Goal: Find specific page/section: Find specific page/section

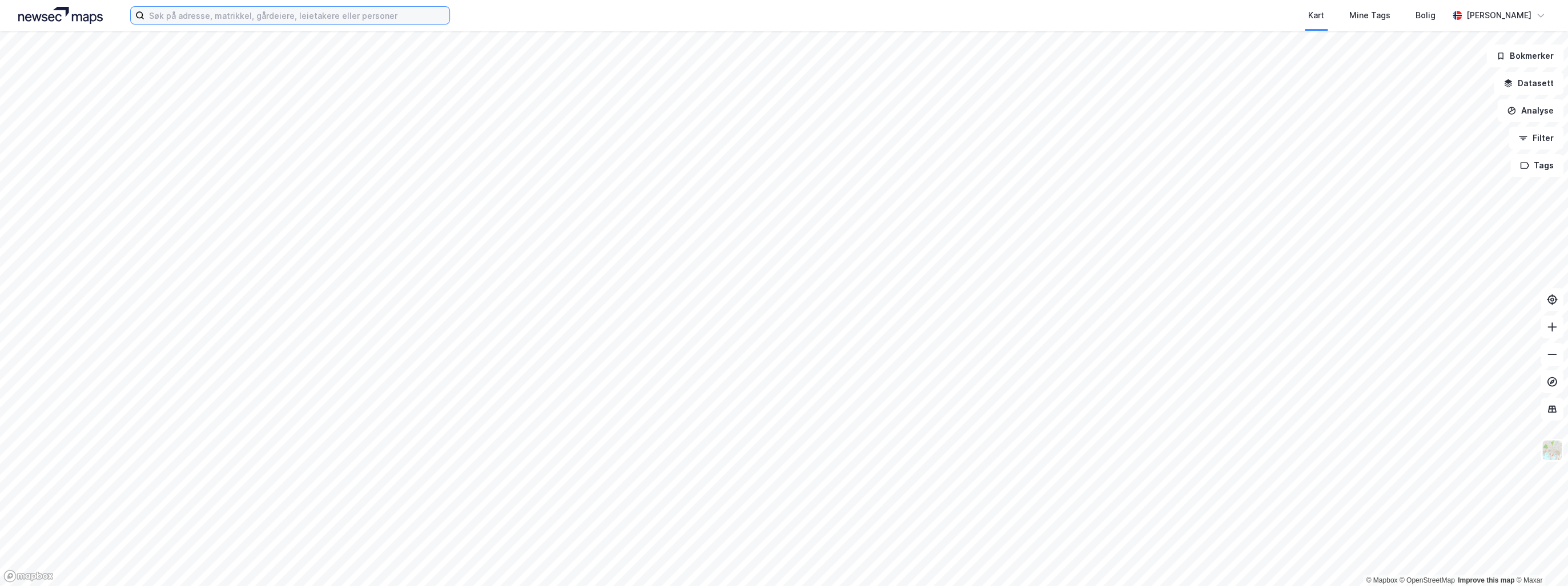
click at [164, 11] on input at bounding box center [297, 15] width 305 height 17
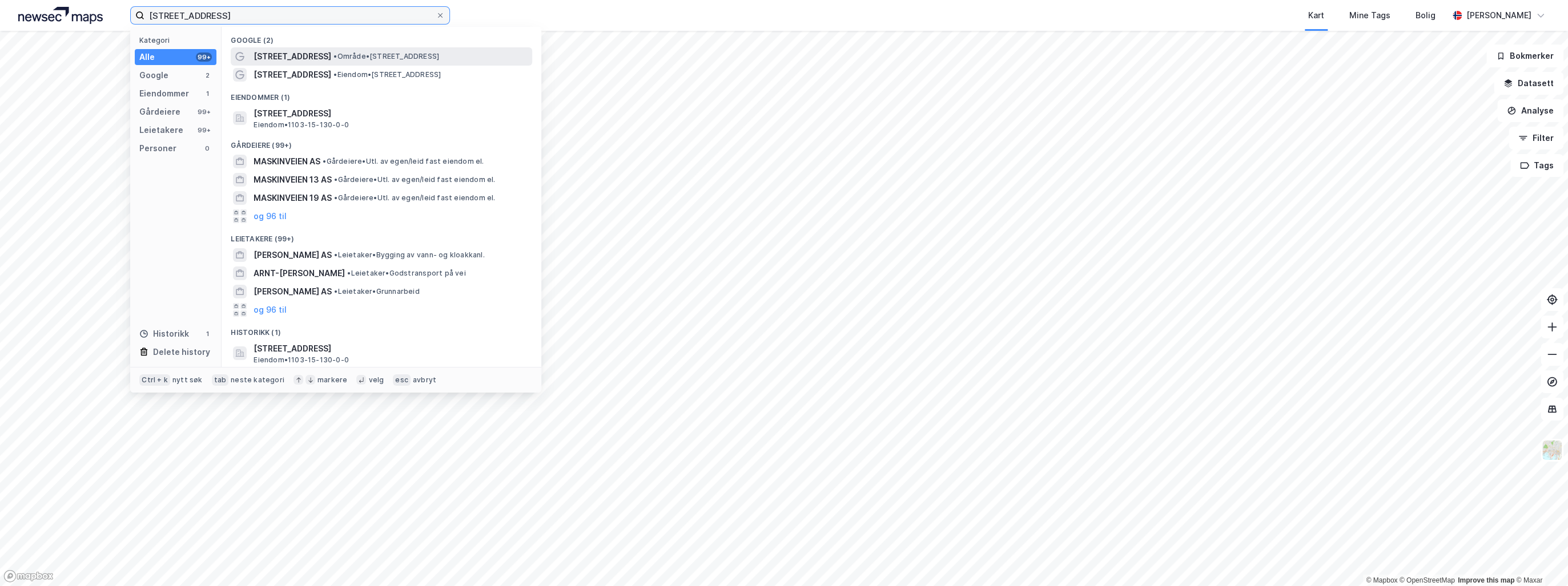
type input "[STREET_ADDRESS]"
click at [288, 55] on span "[STREET_ADDRESS]" at bounding box center [292, 56] width 77 height 13
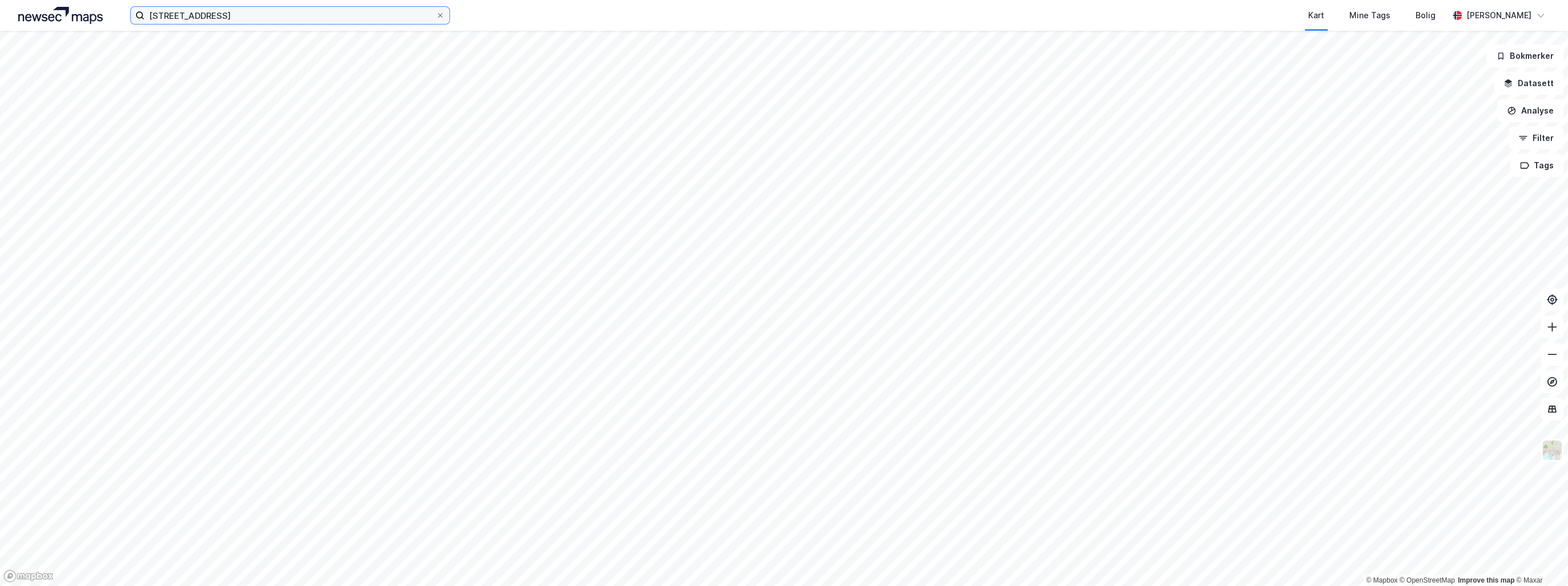
click at [215, 15] on input "[STREET_ADDRESS]" at bounding box center [290, 15] width 291 height 17
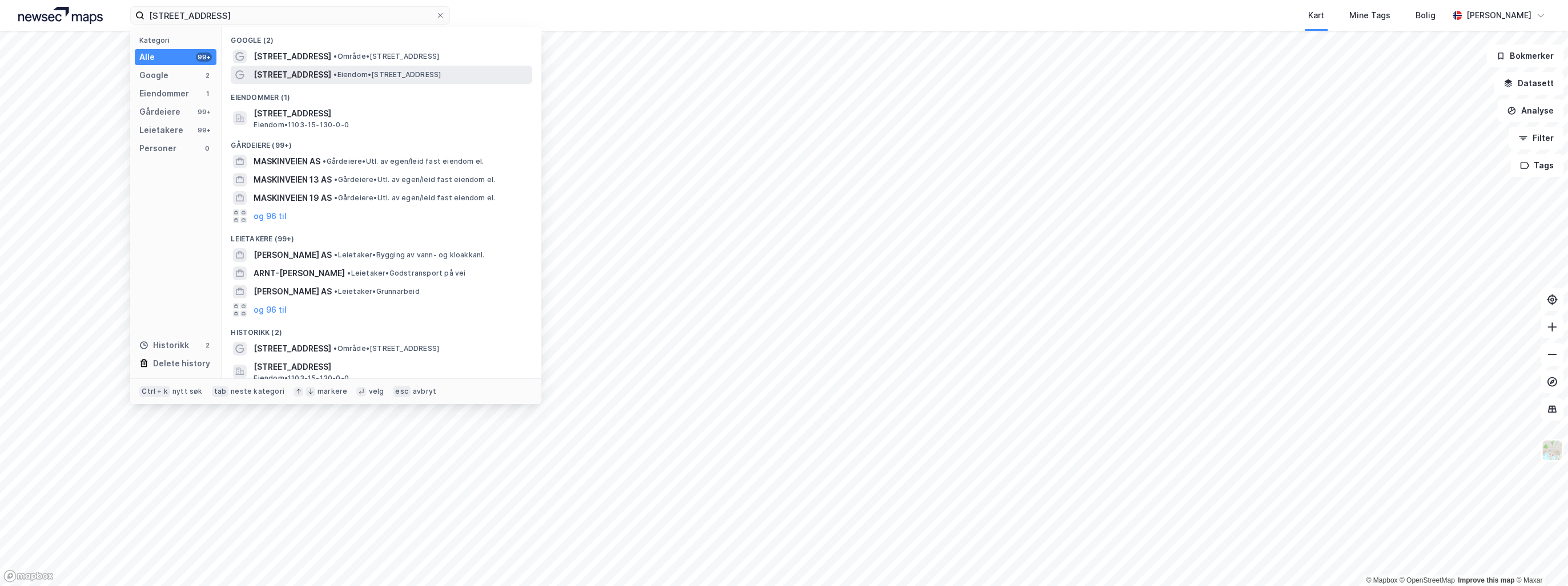
click at [299, 73] on span "[STREET_ADDRESS]" at bounding box center [292, 74] width 77 height 13
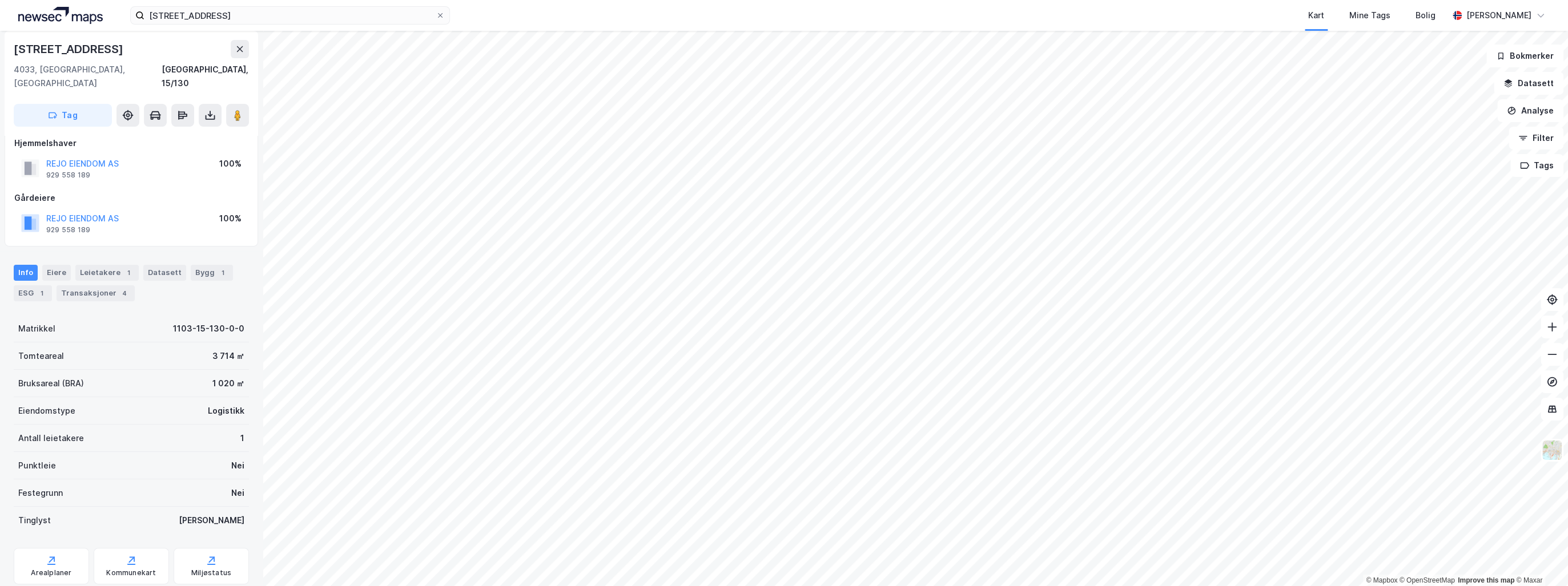
scroll to position [35, 0]
